Goal: Task Accomplishment & Management: Manage account settings

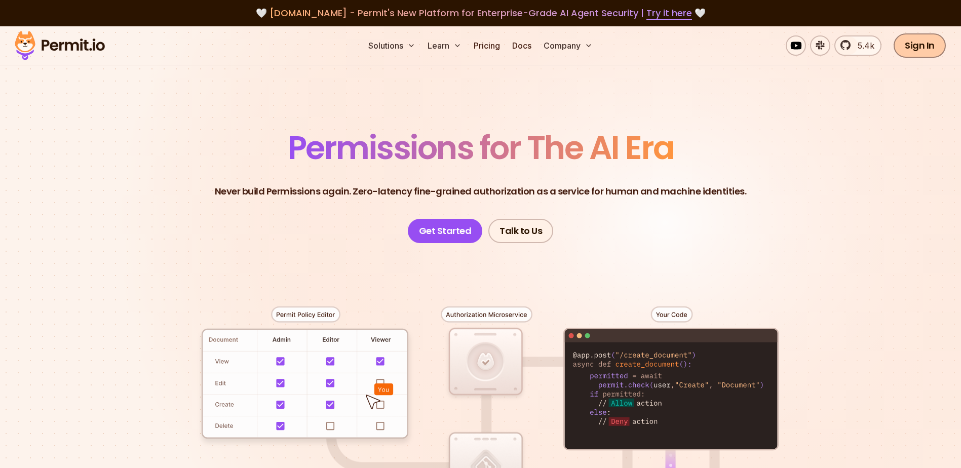
click at [766, 47] on link "Sign In" at bounding box center [920, 45] width 52 height 24
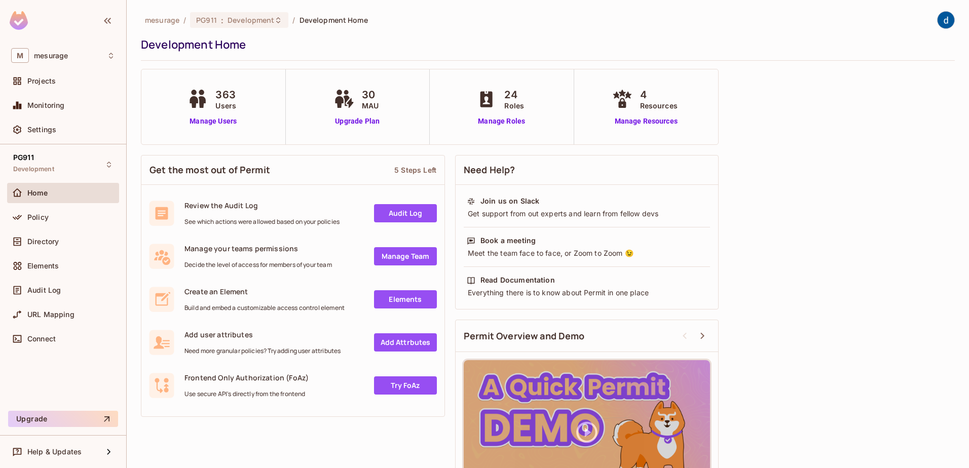
click at [223, 104] on span "Users" at bounding box center [225, 105] width 21 height 11
click at [220, 121] on link "Manage Users" at bounding box center [213, 121] width 56 height 11
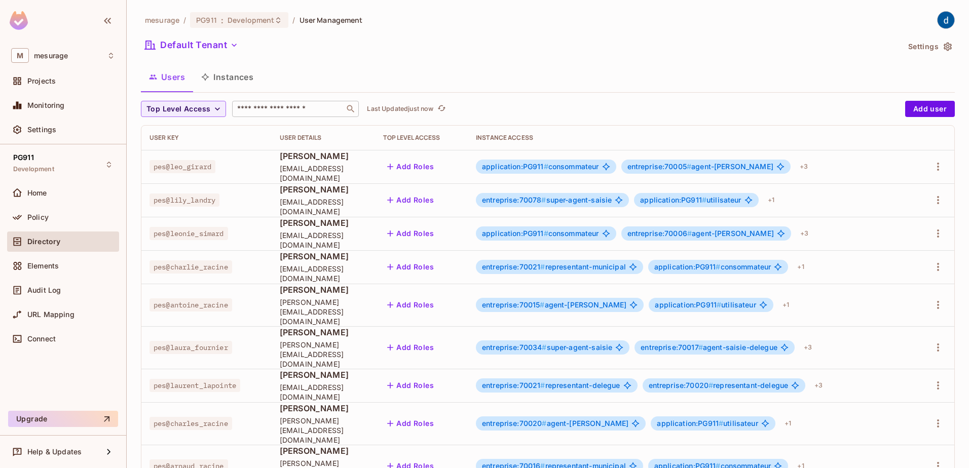
click at [249, 104] on input "text" at bounding box center [288, 109] width 106 height 10
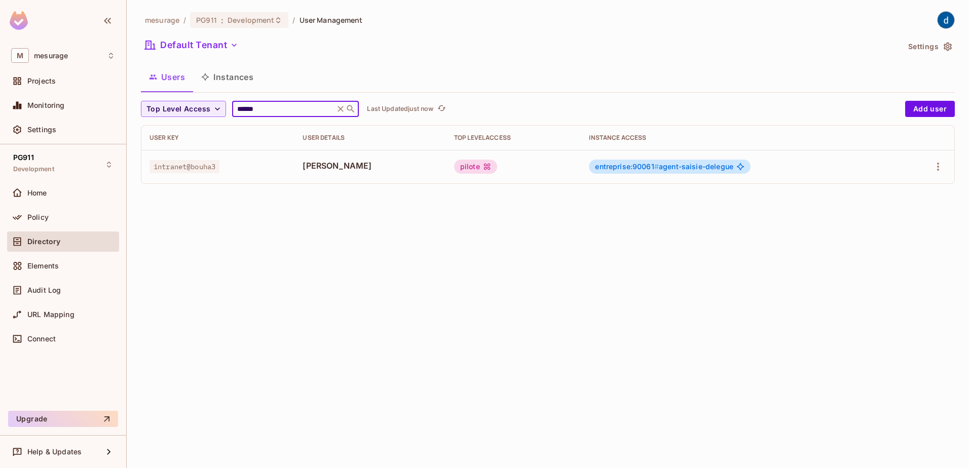
type input "******"
click at [175, 171] on span "intranet@bouha3" at bounding box center [184, 166] width 70 height 13
drag, startPoint x: 154, startPoint y: 165, endPoint x: 226, endPoint y: 168, distance: 72.0
click at [226, 168] on div "intranet@bouha3" at bounding box center [217, 167] width 137 height 10
click at [442, 227] on div "mesurage / PG911 : Development / User Management Default Tenant Settings Users …" at bounding box center [548, 234] width 842 height 468
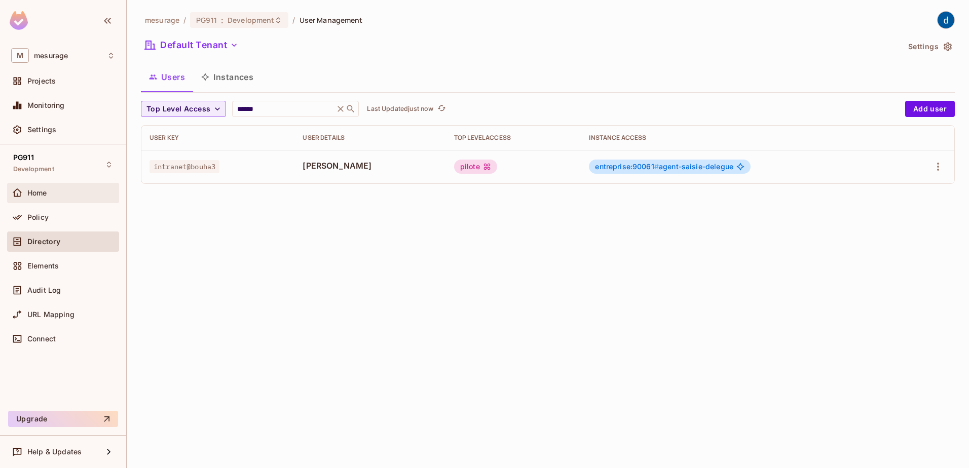
click at [26, 193] on div at bounding box center [19, 193] width 16 height 12
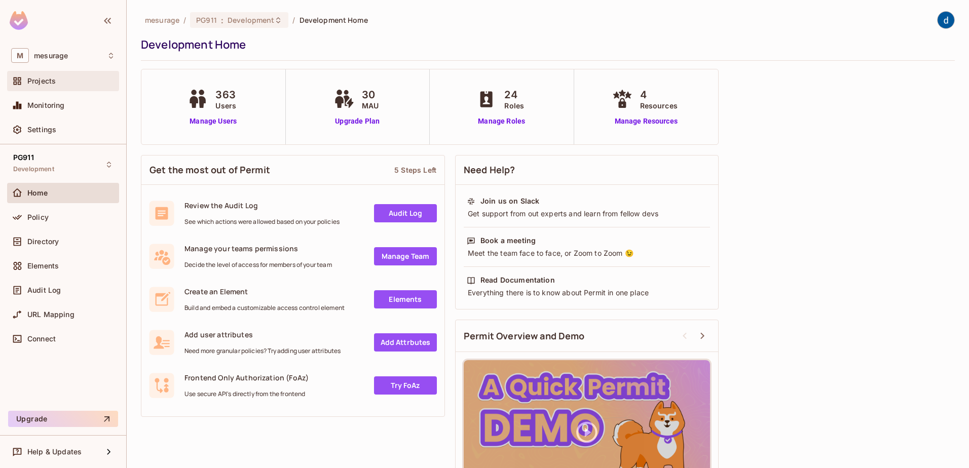
click at [40, 78] on span "Projects" at bounding box center [41, 81] width 28 height 8
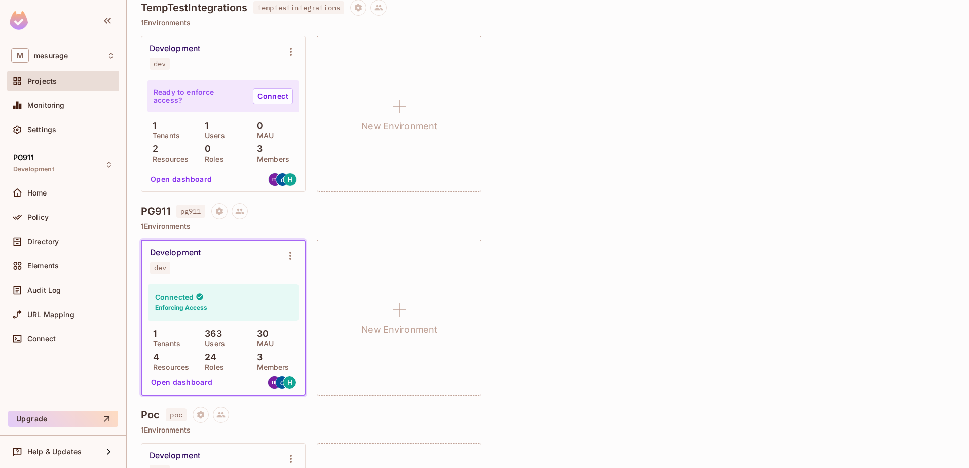
scroll to position [244, 0]
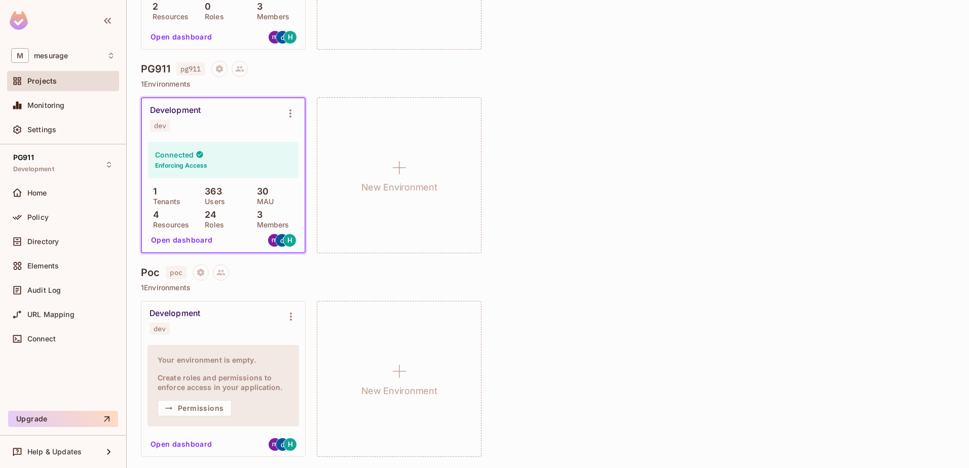
click at [173, 240] on button "Open dashboard" at bounding box center [182, 240] width 70 height 16
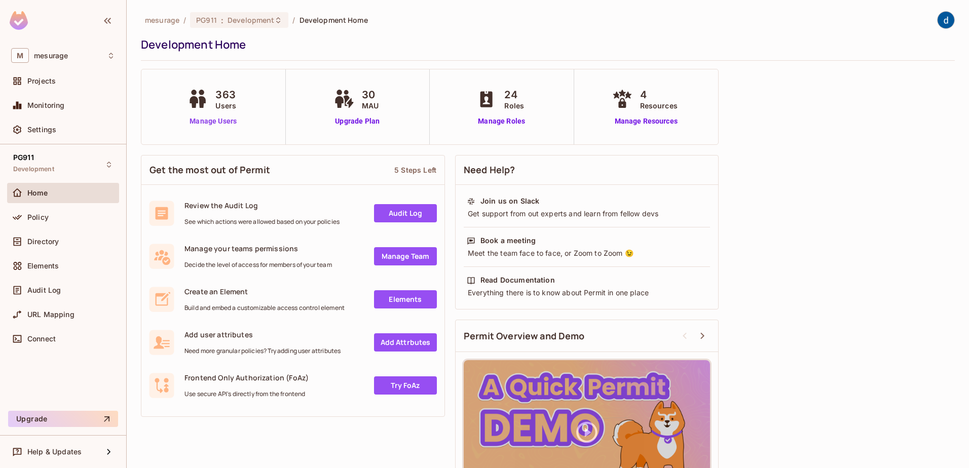
click at [216, 121] on link "Manage Users" at bounding box center [213, 121] width 56 height 11
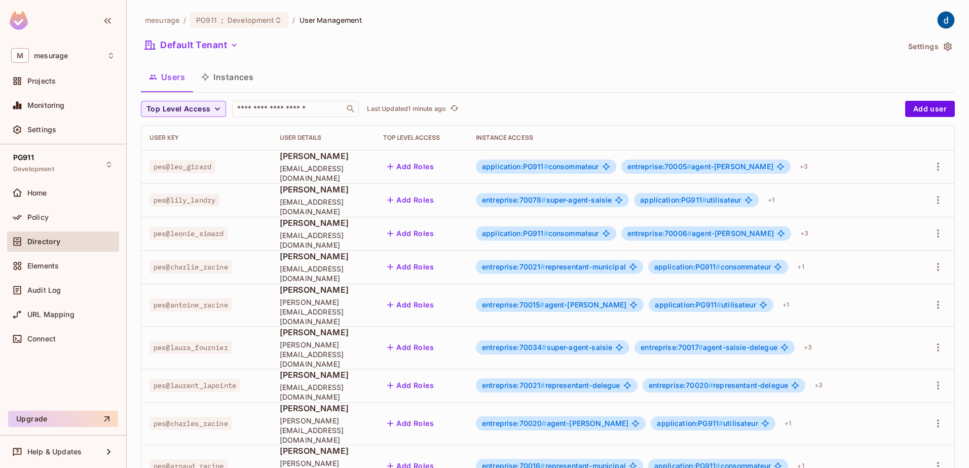
click at [822, 85] on div "Users Instances" at bounding box center [548, 76] width 814 height 25
click at [399, 79] on div "Users Instances" at bounding box center [548, 76] width 814 height 25
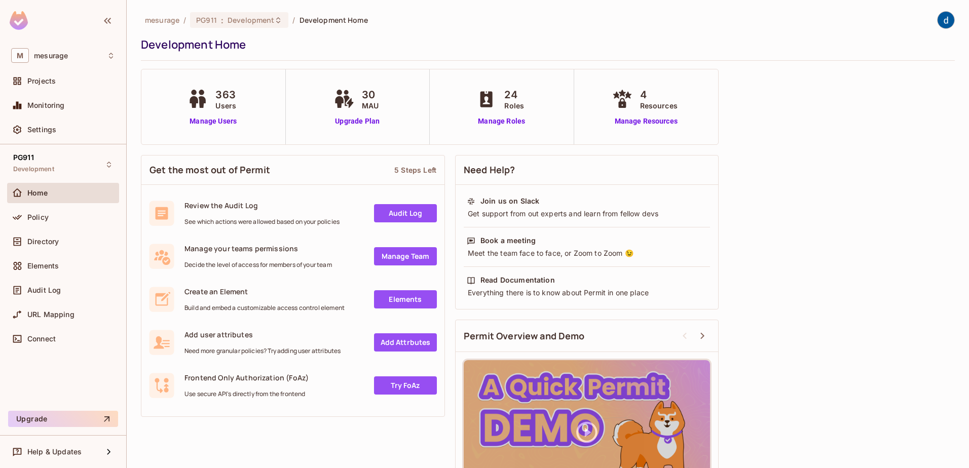
click at [821, 190] on div "Get the most out of Permit 5 Steps Left Review the Audit Log See which actions …" at bounding box center [548, 335] width 814 height 371
click at [798, 169] on div "Get the most out of Permit 5 Steps Left Review the Audit Log See which actions …" at bounding box center [548, 335] width 814 height 371
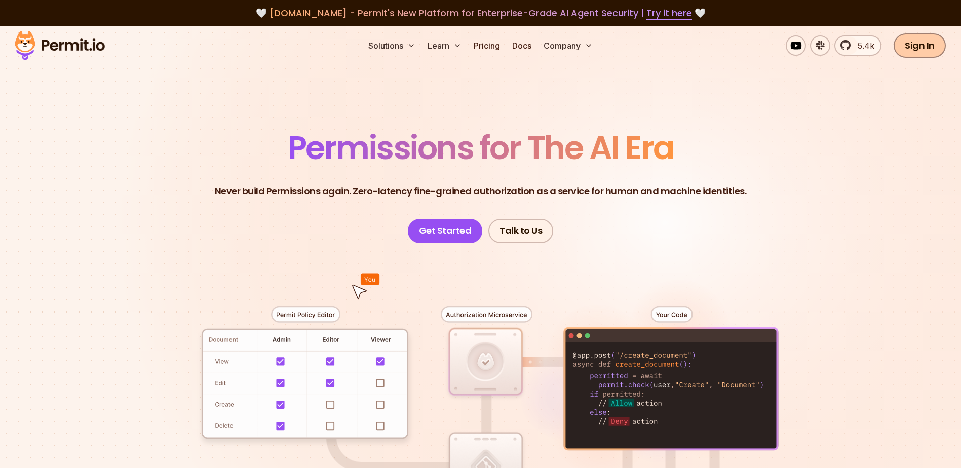
click at [918, 43] on link "Sign In" at bounding box center [920, 45] width 52 height 24
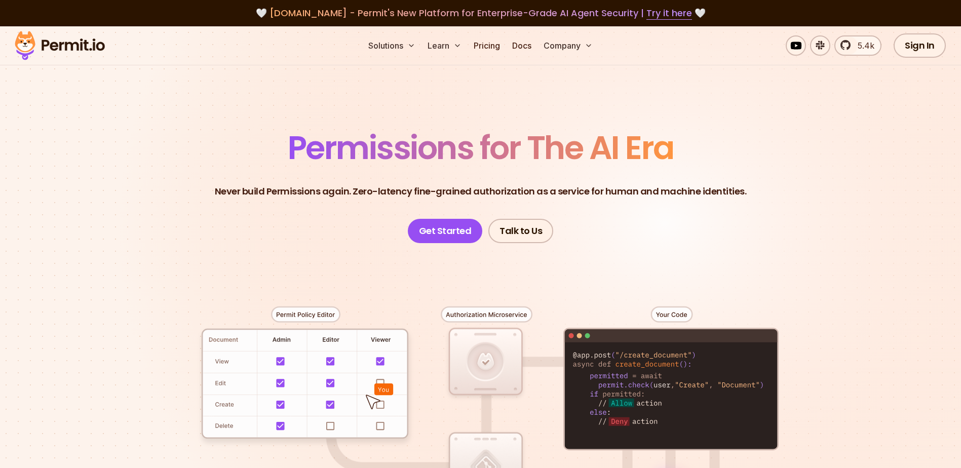
click at [139, 141] on header "Permissions for The AI Era Never build Permissions again. Zero-latency fine-gra…" at bounding box center [480, 187] width 709 height 111
